Goal: Information Seeking & Learning: Stay updated

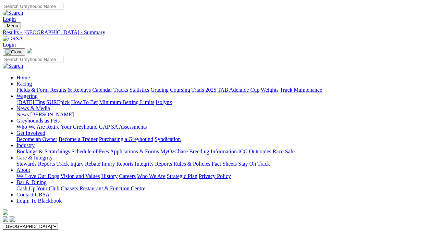
click at [74, 87] on link "Results & Replays" at bounding box center [70, 90] width 41 height 6
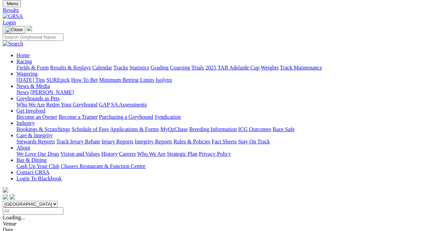
scroll to position [34, 0]
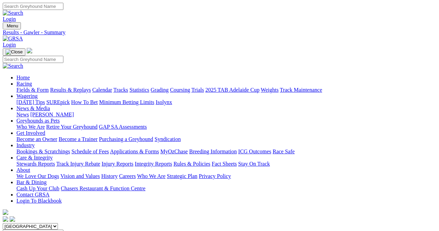
click at [16, 87] on link "Fields & Form" at bounding box center [32, 90] width 32 height 6
